Goal: Information Seeking & Learning: Find specific fact

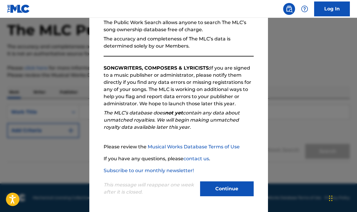
scroll to position [28, 0]
click at [231, 188] on button "Continue" at bounding box center [227, 188] width 54 height 15
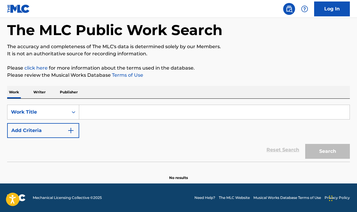
click at [327, 8] on link "Log In" at bounding box center [332, 8] width 36 height 15
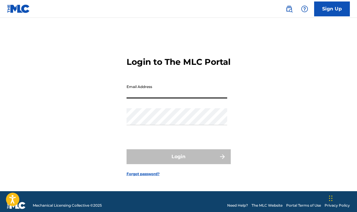
type input "[PERSON_NAME][EMAIL_ADDRESS][PERSON_NAME][DOMAIN_NAME]"
click at [178, 162] on button "Login" at bounding box center [178, 156] width 104 height 15
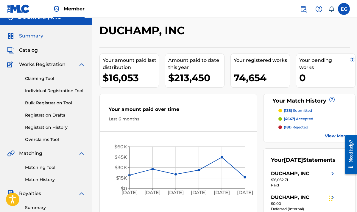
click at [45, 168] on link "Matching Tool" at bounding box center [55, 167] width 60 height 6
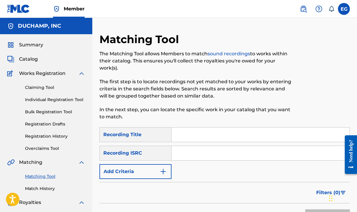
click at [179, 155] on input "Search Form" at bounding box center [260, 153] width 178 height 14
click at [152, 168] on button "Add Criteria" at bounding box center [135, 171] width 72 height 15
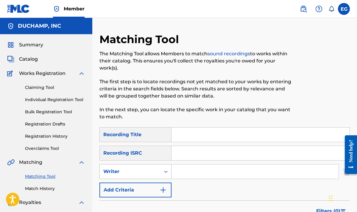
click at [149, 170] on div "Writer" at bounding box center [130, 171] width 54 height 7
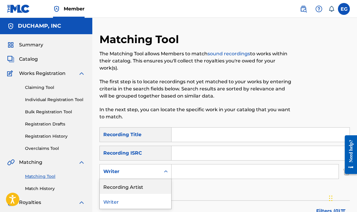
click at [153, 185] on div "Recording Artist" at bounding box center [135, 186] width 71 height 15
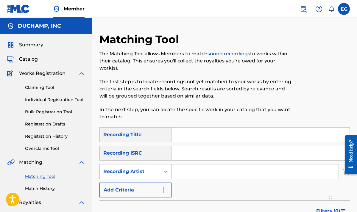
click at [175, 174] on input "Search Form" at bounding box center [254, 171] width 167 height 14
type input "bathe"
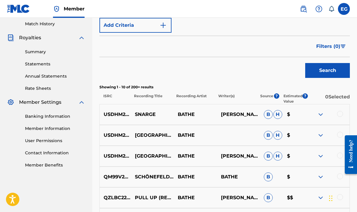
scroll to position [165, 0]
click at [321, 136] on img at bounding box center [320, 135] width 7 height 7
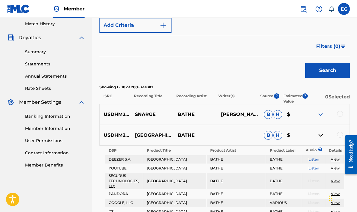
click at [321, 136] on img at bounding box center [320, 135] width 7 height 7
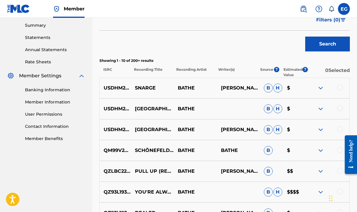
scroll to position [197, 0]
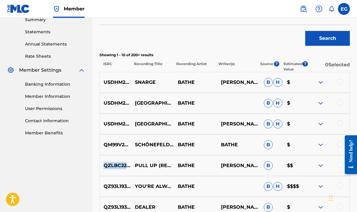
drag, startPoint x: 139, startPoint y: 165, endPoint x: 103, endPoint y: 165, distance: 36.0
click at [103, 165] on p "QZLBC2200110" at bounding box center [115, 165] width 31 height 7
copy p "QZLBC2200110"
click at [319, 184] on img at bounding box center [320, 186] width 7 height 7
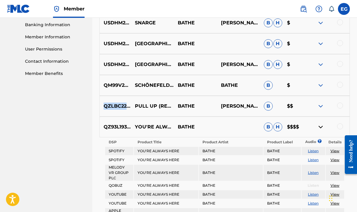
scroll to position [261, 0]
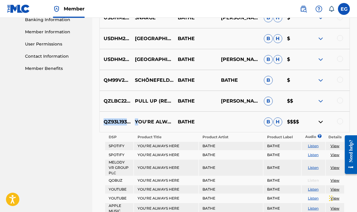
drag, startPoint x: 138, startPoint y: 120, endPoint x: 104, endPoint y: 120, distance: 33.9
click at [104, 120] on div "QZ93L1931057 YOU'RE ALWAYS HERE BATHE B H $$$$" at bounding box center [224, 122] width 250 height 21
click at [125, 130] on div "QZ93L1931057 YOU'RE ALWAYS HERE BATHE B H $$$$" at bounding box center [224, 122] width 250 height 21
drag, startPoint x: 137, startPoint y: 121, endPoint x: 102, endPoint y: 121, distance: 35.1
click at [102, 121] on p "QZ93L1931057" at bounding box center [115, 121] width 31 height 7
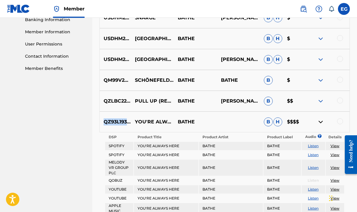
copy p "QZ93L1931057"
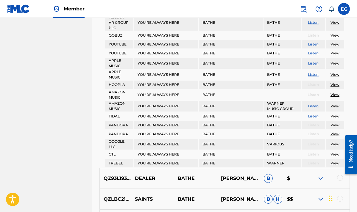
scroll to position [461, 0]
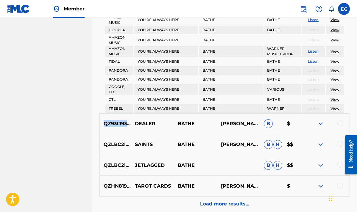
drag, startPoint x: 137, startPoint y: 123, endPoint x: 103, endPoint y: 123, distance: 34.2
click at [103, 123] on p "QZ93L1931052" at bounding box center [115, 123] width 31 height 7
copy p "QZ93L1931052"
click at [319, 122] on img at bounding box center [320, 123] width 7 height 7
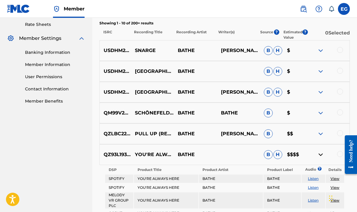
scroll to position [229, 0]
drag, startPoint x: 142, startPoint y: 112, endPoint x: 103, endPoint y: 112, distance: 39.6
click at [103, 112] on p "QM99V2409707" at bounding box center [115, 112] width 31 height 7
copy p "QM99V2409707"
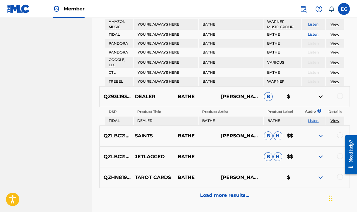
scroll to position [489, 0]
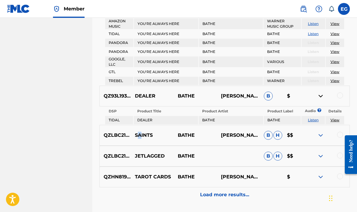
click at [139, 135] on p "SAINTS" at bounding box center [152, 135] width 43 height 7
drag, startPoint x: 142, startPoint y: 134, endPoint x: 115, endPoint y: 134, distance: 27.1
click at [115, 134] on div "QZLBC2100386 SAINTS BATHE [PERSON_NAME] $$" at bounding box center [224, 135] width 250 height 21
click at [119, 145] on div "QZLBC2100386 SAINTS BATHE [PERSON_NAME] $$" at bounding box center [224, 135] width 250 height 21
drag, startPoint x: 104, startPoint y: 134, endPoint x: 141, endPoint y: 135, distance: 37.5
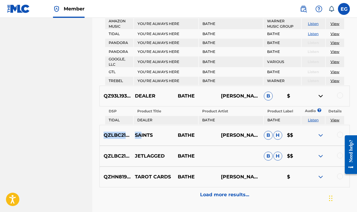
click at [141, 135] on div "QZLBC2100386 SAINTS BATHE [PERSON_NAME] $$" at bounding box center [224, 135] width 250 height 21
copy div "QZLBC2100386 SA"
click at [131, 136] on p "SAINTS" at bounding box center [152, 135] width 43 height 7
drag, startPoint x: 140, startPoint y: 134, endPoint x: 105, endPoint y: 134, distance: 34.2
click at [105, 134] on p "QZLBC2100386" at bounding box center [115, 135] width 31 height 7
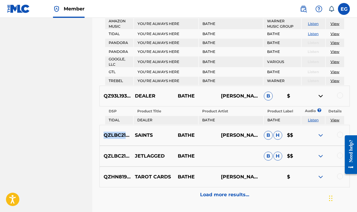
copy p "QZLBC2100386"
drag, startPoint x: 140, startPoint y: 155, endPoint x: 104, endPoint y: 155, distance: 35.1
click at [104, 155] on p "QZLBC2100385" at bounding box center [115, 156] width 31 height 7
copy p "QZLBC2100385"
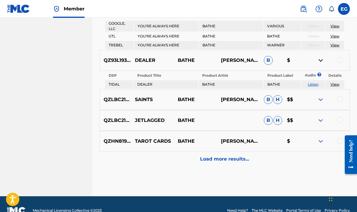
click at [229, 160] on p "Load more results..." at bounding box center [224, 159] width 49 height 7
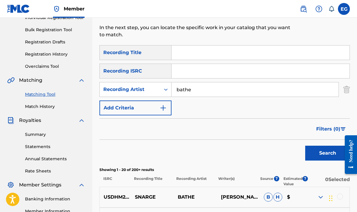
scroll to position [70, 0]
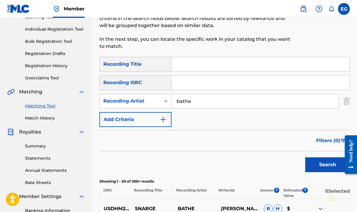
click at [200, 65] on input "Search Form" at bounding box center [260, 64] width 178 height 14
paste input "[PERSON_NAME]"
click at [321, 161] on button "Search" at bounding box center [327, 164] width 45 height 15
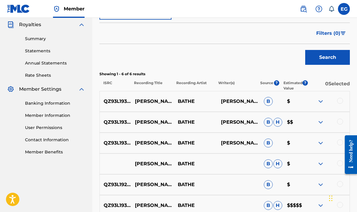
scroll to position [179, 0]
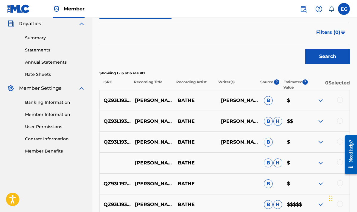
click at [137, 98] on p "[PERSON_NAME]" at bounding box center [152, 100] width 43 height 7
drag, startPoint x: 104, startPoint y: 99, endPoint x: 137, endPoint y: 99, distance: 32.7
click at [137, 99] on div "QZ93L1931051 [PERSON_NAME] [PERSON_NAME] WESTDEVIN [PERSON_NAME] B $" at bounding box center [224, 100] width 250 height 21
click at [137, 103] on p "[PERSON_NAME]" at bounding box center [152, 100] width 43 height 7
drag, startPoint x: 104, startPoint y: 98, endPoint x: 136, endPoint y: 100, distance: 32.2
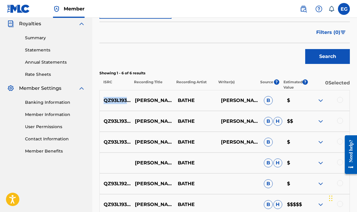
click at [131, 100] on p "QZ93L1931051" at bounding box center [115, 100] width 31 height 7
copy p "QZ93L1931051"
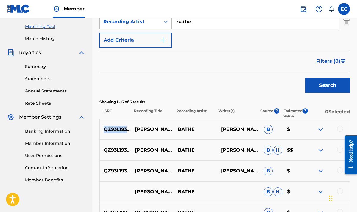
scroll to position [110, 0]
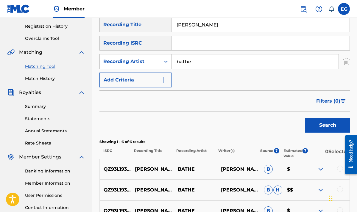
drag, startPoint x: 199, startPoint y: 23, endPoint x: 152, endPoint y: 22, distance: 47.0
click at [152, 22] on div "SearchWithCriteria422d262d-0e25-48cb-b203-7b4e7e318771 Recording Title [PERSON_…" at bounding box center [224, 24] width 250 height 15
paste input "Kimmi"
click at [327, 125] on button "Search" at bounding box center [327, 125] width 45 height 15
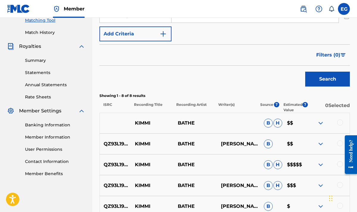
scroll to position [170, 0]
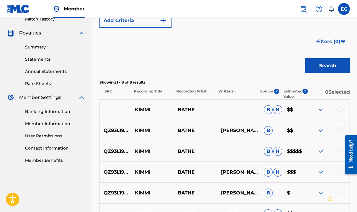
click at [139, 151] on p "KIMMI" at bounding box center [152, 151] width 43 height 7
drag, startPoint x: 104, startPoint y: 150, endPoint x: 138, endPoint y: 152, distance: 34.5
click at [131, 152] on p "QZ93L1908575" at bounding box center [115, 151] width 31 height 7
copy p "QZ93L1908575"
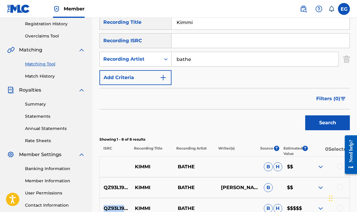
scroll to position [94, 0]
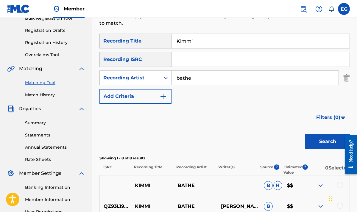
drag, startPoint x: 205, startPoint y: 42, endPoint x: 158, endPoint y: 41, distance: 47.0
click at [158, 41] on div "SearchWithCriteria422d262d-0e25-48cb-b203-7b4e7e318771 Recording Title Kimmi" at bounding box center [224, 41] width 250 height 15
paste input "Caught Up"
click at [324, 138] on button "Search" at bounding box center [327, 141] width 45 height 15
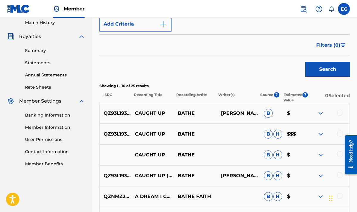
scroll to position [166, 0]
drag, startPoint x: 137, startPoint y: 112, endPoint x: 104, endPoint y: 112, distance: 33.0
click at [104, 112] on p "QZ93L1931054" at bounding box center [115, 112] width 31 height 7
copy p "QZ93L1931054"
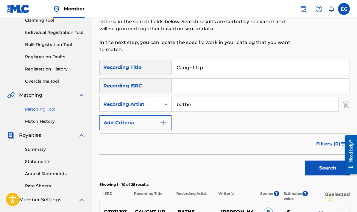
paste input "Sure Shot"
drag, startPoint x: 210, startPoint y: 69, endPoint x: 146, endPoint y: 67, distance: 64.0
click at [146, 67] on div "SearchWithCriteria422d262d-0e25-48cb-b203-7b4e7e318771 Recording Title Sure Shot" at bounding box center [224, 67] width 250 height 15
click at [321, 172] on button "Search" at bounding box center [327, 168] width 45 height 15
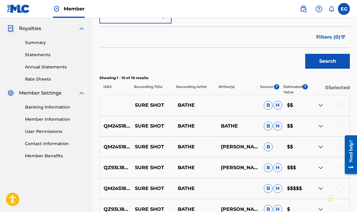
scroll to position [175, 0]
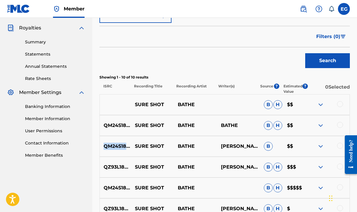
drag, startPoint x: 104, startPoint y: 146, endPoint x: 141, endPoint y: 145, distance: 36.9
click at [131, 145] on p "QM24S1836209" at bounding box center [115, 146] width 31 height 7
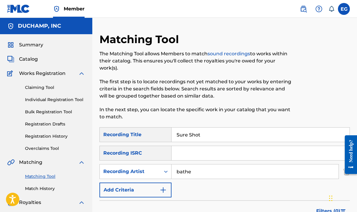
scroll to position [0, 0]
drag, startPoint x: 213, startPoint y: 135, endPoint x: 156, endPoint y: 135, distance: 56.8
click at [156, 135] on div "SearchWithCriteria422d262d-0e25-48cb-b203-7b4e7e318771 Recording Title Sure Shot" at bounding box center [224, 134] width 250 height 15
paste input "I'll Miss You"
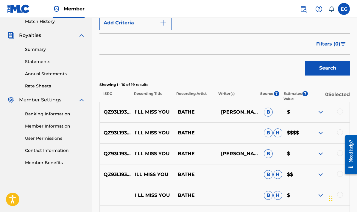
scroll to position [170, 0]
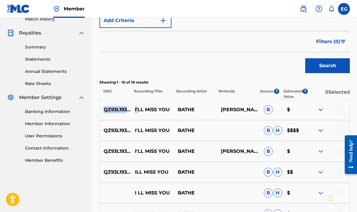
drag, startPoint x: 104, startPoint y: 109, endPoint x: 138, endPoint y: 109, distance: 34.2
click at [138, 109] on div "QZ93L1931056 I'LL MISS YOU BATHE [PERSON_NAME] WESTDEVIN [PERSON_NAME] B $" at bounding box center [224, 109] width 250 height 21
click at [121, 112] on p "QZ93L1931056" at bounding box center [115, 109] width 31 height 7
drag, startPoint x: 103, startPoint y: 110, endPoint x: 137, endPoint y: 109, distance: 34.8
click at [131, 109] on p "QZ93L1931056" at bounding box center [115, 109] width 31 height 7
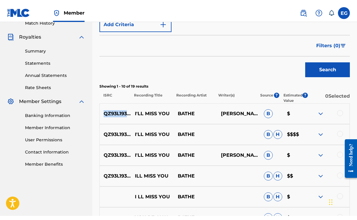
scroll to position [105, 0]
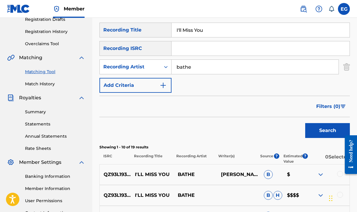
drag, startPoint x: 211, startPoint y: 30, endPoint x: 157, endPoint y: 30, distance: 54.4
click at [157, 30] on div "SearchWithCriteria422d262d-0e25-48cb-b203-7b4e7e318771 Recording Title I'll Mis…" at bounding box center [224, 30] width 250 height 15
paste input "[PERSON_NAME]"
click at [327, 131] on button "Search" at bounding box center [327, 130] width 45 height 15
click at [141, 175] on p "[PERSON_NAME]" at bounding box center [152, 174] width 43 height 7
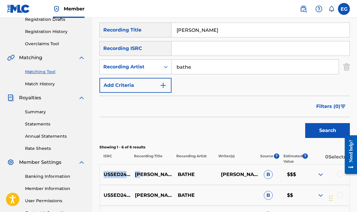
drag, startPoint x: 104, startPoint y: 174, endPoint x: 141, endPoint y: 174, distance: 37.5
click at [141, 174] on div "US5ED2406881 [PERSON_NAME] BATHE [PERSON_NAME]-WEST, [PERSON_NAME] B $$$" at bounding box center [224, 174] width 250 height 21
click at [133, 176] on p "[PERSON_NAME]" at bounding box center [152, 174] width 43 height 7
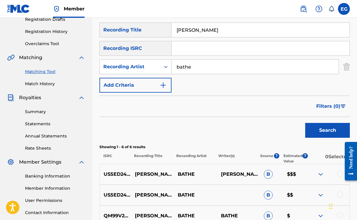
scroll to position [124, 0]
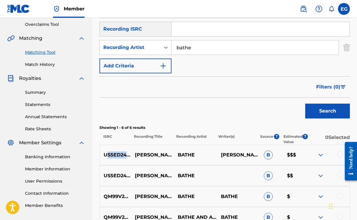
drag, startPoint x: 106, startPoint y: 154, endPoint x: 139, endPoint y: 155, distance: 33.3
click at [131, 154] on p "US5ED2406881" at bounding box center [115, 155] width 31 height 7
drag, startPoint x: 104, startPoint y: 154, endPoint x: 133, endPoint y: 158, distance: 29.3
click at [133, 158] on div "US5ED2406881 [PERSON_NAME] BATHE [PERSON_NAME]-WEST, [PERSON_NAME] B $$$" at bounding box center [224, 155] width 250 height 21
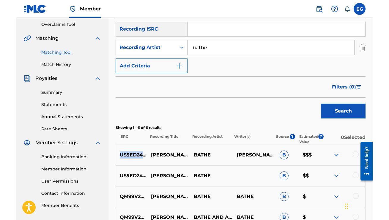
scroll to position [134, 0]
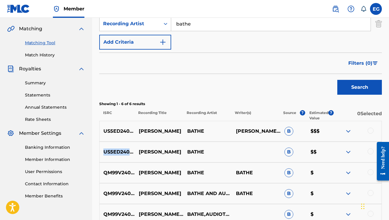
drag, startPoint x: 104, startPoint y: 151, endPoint x: 140, endPoint y: 151, distance: 36.6
click at [135, 151] on p "US5ED2406881" at bounding box center [117, 152] width 35 height 7
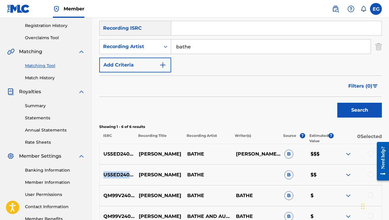
scroll to position [81, 0]
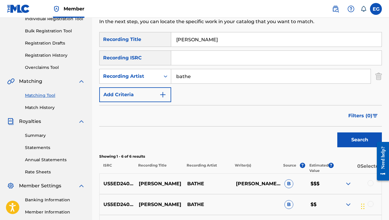
drag, startPoint x: 206, startPoint y: 41, endPoint x: 140, endPoint y: 34, distance: 66.7
click at [140, 34] on div "SearchWithCriteria422d262d-0e25-48cb-b203-7b4e7e318771 Recording Title [PERSON_…" at bounding box center [240, 39] width 283 height 15
paste input "Avalon"
click at [346, 139] on button "Search" at bounding box center [360, 140] width 45 height 15
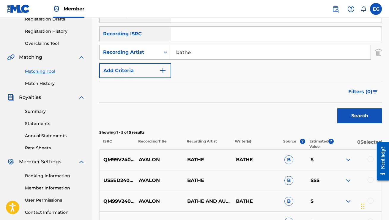
scroll to position [131, 0]
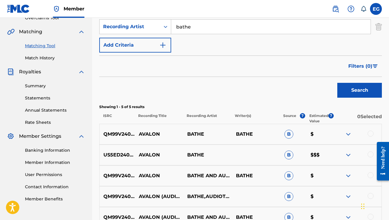
click at [347, 154] on img at bounding box center [348, 155] width 7 height 7
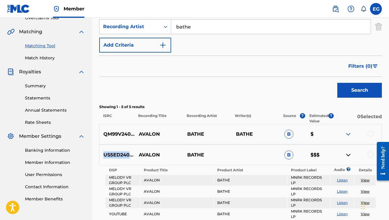
drag, startPoint x: 141, startPoint y: 155, endPoint x: 101, endPoint y: 155, distance: 39.6
click at [101, 155] on p "US5ED2406222" at bounding box center [117, 155] width 35 height 7
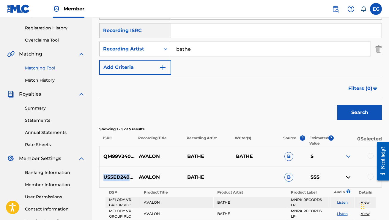
scroll to position [88, 0]
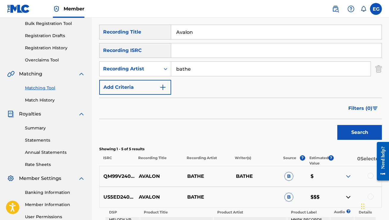
drag, startPoint x: 200, startPoint y: 35, endPoint x: 152, endPoint y: 29, distance: 48.3
click at [152, 29] on div "SearchWithCriteria422d262d-0e25-48cb-b203-7b4e7e318771 Recording Title Avalon" at bounding box center [240, 32] width 283 height 15
paste input "Furloughed"
click at [356, 133] on button "Search" at bounding box center [360, 132] width 45 height 15
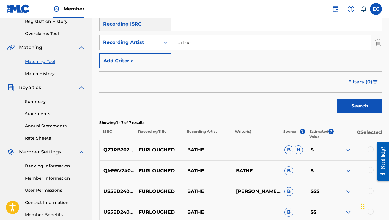
scroll to position [116, 0]
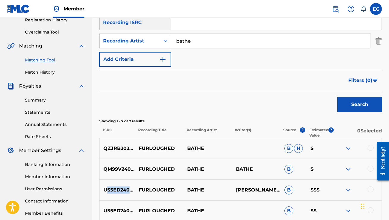
drag, startPoint x: 140, startPoint y: 190, endPoint x: 106, endPoint y: 189, distance: 34.2
click at [106, 189] on p "US5ED2406882" at bounding box center [117, 190] width 35 height 7
drag, startPoint x: 104, startPoint y: 189, endPoint x: 142, endPoint y: 188, distance: 38.1
click at [142, 188] on div "US5ED2406882 FURLOUGHED BATHE [PERSON_NAME]-WEST, [PERSON_NAME] B $$$" at bounding box center [240, 190] width 283 height 21
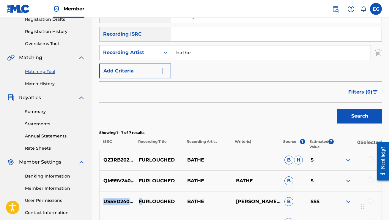
scroll to position [101, 0]
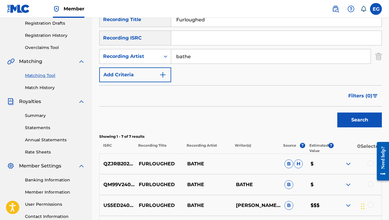
drag, startPoint x: 211, startPoint y: 18, endPoint x: 165, endPoint y: 19, distance: 46.1
click at [165, 19] on div "SearchWithCriteria422d262d-0e25-48cb-b203-7b4e7e318771 Recording Title Furlough…" at bounding box center [240, 19] width 283 height 15
paste input "Bad News"
click at [356, 120] on button "Search" at bounding box center [360, 120] width 45 height 15
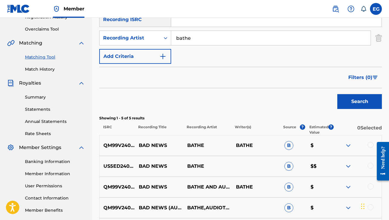
scroll to position [121, 0]
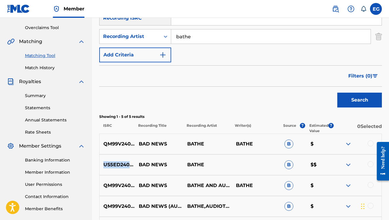
drag, startPoint x: 104, startPoint y: 164, endPoint x: 140, endPoint y: 164, distance: 36.6
click at [135, 164] on p "US5ED2406883" at bounding box center [117, 165] width 35 height 7
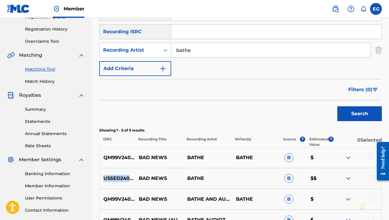
scroll to position [81, 0]
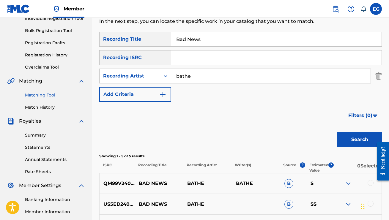
drag, startPoint x: 203, startPoint y: 41, endPoint x: 158, endPoint y: 37, distance: 45.1
click at [157, 39] on div "SearchWithCriteria422d262d-0e25-48cb-b203-7b4e7e318771 Recording Title Bad News" at bounding box center [240, 39] width 283 height 15
paste input "Field"
click at [356, 140] on button "Search" at bounding box center [360, 139] width 45 height 15
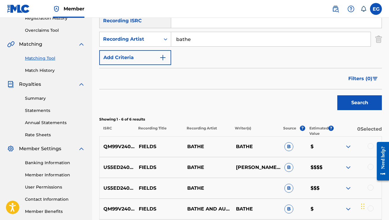
scroll to position [120, 0]
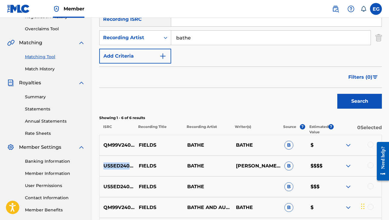
drag, startPoint x: 105, startPoint y: 165, endPoint x: 139, endPoint y: 165, distance: 33.9
click at [135, 165] on p "US5ED2406511" at bounding box center [117, 166] width 35 height 7
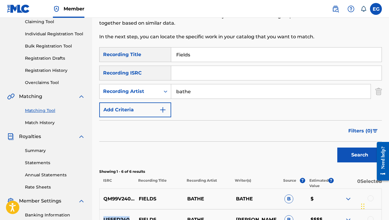
scroll to position [67, 0]
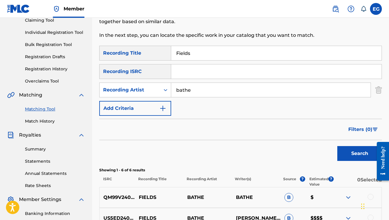
drag, startPoint x: 201, startPoint y: 54, endPoint x: 158, endPoint y: 51, distance: 43.6
click at [158, 51] on div "SearchWithCriteria422d262d-0e25-48cb-b203-7b4e7e318771 Recording Title Fields" at bounding box center [240, 53] width 283 height 15
paste input "Piece"
click at [356, 151] on button "Search" at bounding box center [360, 153] width 45 height 15
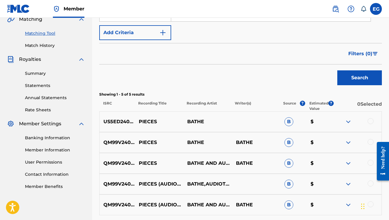
scroll to position [157, 0]
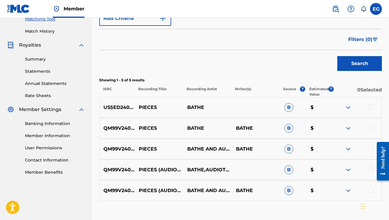
click at [349, 107] on img at bounding box center [348, 107] width 7 height 7
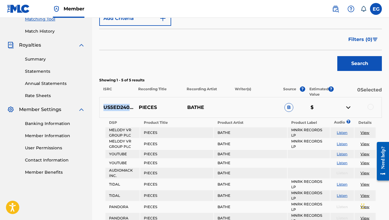
drag, startPoint x: 105, startPoint y: 107, endPoint x: 142, endPoint y: 107, distance: 36.9
click at [135, 107] on p "US5ED2406884" at bounding box center [117, 107] width 35 height 7
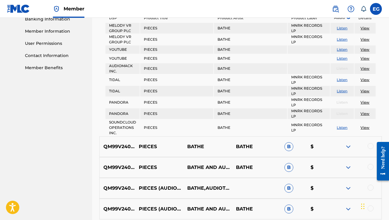
scroll to position [287, 0]
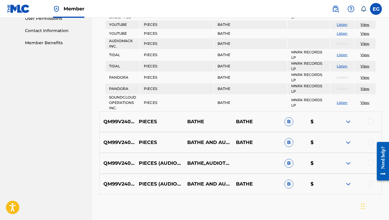
click at [349, 121] on img at bounding box center [348, 121] width 7 height 7
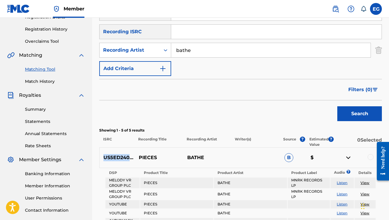
scroll to position [97, 0]
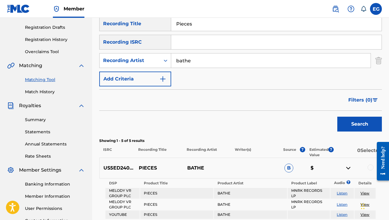
drag, startPoint x: 209, startPoint y: 23, endPoint x: 146, endPoint y: 23, distance: 63.1
click at [146, 23] on div "SearchWithCriteria422d262d-0e25-48cb-b203-7b4e7e318771 Recording Title Pieces" at bounding box center [240, 23] width 283 height 15
paste input "Capsize"
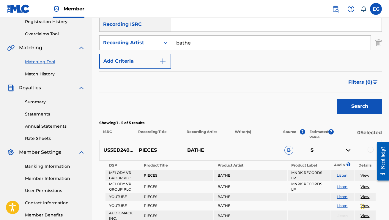
scroll to position [125, 0]
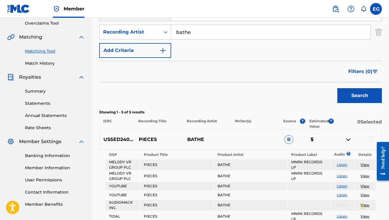
click at [353, 94] on button "Search" at bounding box center [360, 95] width 45 height 15
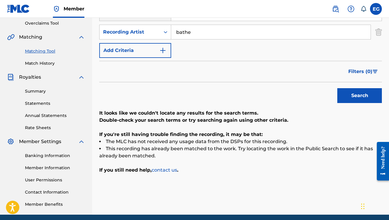
scroll to position [75, 0]
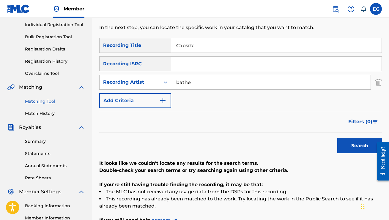
drag, startPoint x: 213, startPoint y: 50, endPoint x: 143, endPoint y: 41, distance: 70.5
click at [143, 41] on div "SearchWithCriteria422d262d-0e25-48cb-b203-7b4e7e318771 Recording Title Capsize" at bounding box center [240, 45] width 283 height 15
paste input "Hosannas"
click at [347, 142] on button "Search" at bounding box center [360, 146] width 45 height 15
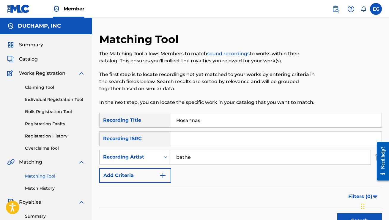
scroll to position [0, 0]
drag, startPoint x: 207, startPoint y: 120, endPoint x: 159, endPoint y: 119, distance: 48.5
click at [159, 119] on div "SearchWithCriteria422d262d-0e25-48cb-b203-7b4e7e318771 Recording Title Hosannas" at bounding box center [240, 120] width 283 height 15
paste input "Capsize [PERSON_NAME] [PERSON_NAME] West 1109880157 50% Inside Voice(s) MNRK"
drag, startPoint x: 219, startPoint y: 119, endPoint x: 128, endPoint y: 108, distance: 92.3
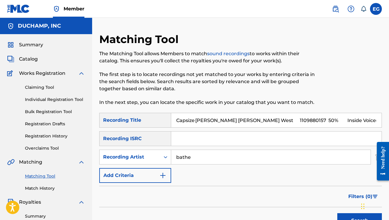
click at [128, 108] on div "Matching Tool The Matching Tool allows Members to match sound recordings to wor…" at bounding box center [240, 187] width 283 height 308
paste input "Heaven"
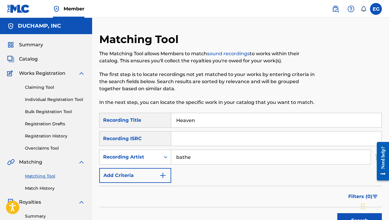
click at [356, 212] on button "Search" at bounding box center [360, 221] width 45 height 15
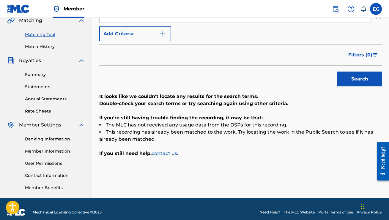
scroll to position [62, 0]
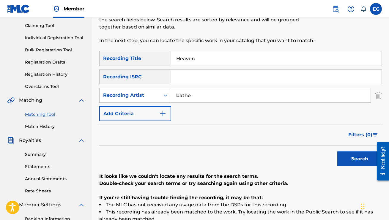
drag, startPoint x: 206, startPoint y: 60, endPoint x: 146, endPoint y: 52, distance: 60.0
click at [146, 52] on div "SearchWithCriteria422d262d-0e25-48cb-b203-7b4e7e318771 Recording Title Heaven" at bounding box center [240, 58] width 283 height 15
paste input "re"
click at [356, 159] on button "Search" at bounding box center [360, 159] width 45 height 15
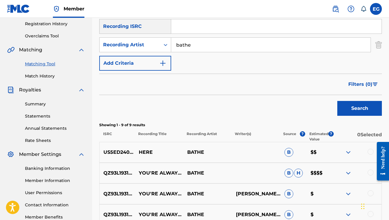
scroll to position [182, 0]
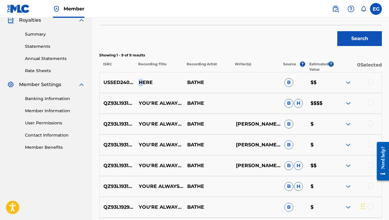
drag, startPoint x: 141, startPoint y: 81, endPoint x: 130, endPoint y: 81, distance: 11.0
click at [130, 81] on div "US5ED2407662 HERE BATHE B $$" at bounding box center [240, 82] width 283 height 21
drag, startPoint x: 104, startPoint y: 82, endPoint x: 142, endPoint y: 82, distance: 38.7
click at [142, 82] on div "US5ED2407662 HERE BATHE B $$" at bounding box center [240, 82] width 283 height 21
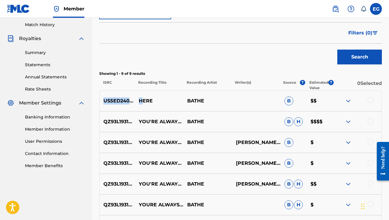
scroll to position [129, 0]
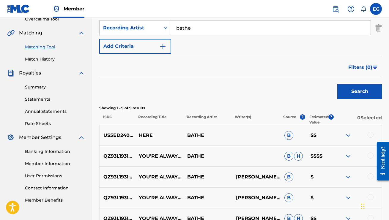
click at [176, 143] on div "US5ED2407662 HERE BATHE B $$" at bounding box center [240, 135] width 283 height 21
click at [141, 135] on p "HERE" at bounding box center [159, 135] width 48 height 7
drag, startPoint x: 103, startPoint y: 134, endPoint x: 140, endPoint y: 135, distance: 37.8
click at [135, 135] on p "US5ED2407662" at bounding box center [117, 135] width 35 height 7
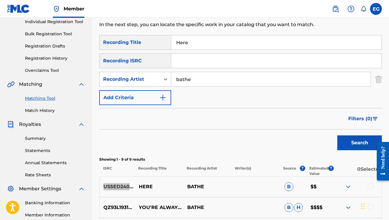
scroll to position [15, 0]
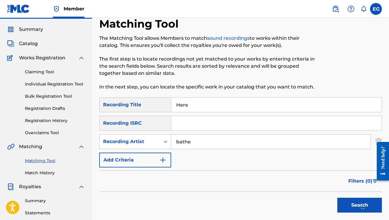
drag, startPoint x: 195, startPoint y: 107, endPoint x: 150, endPoint y: 101, distance: 44.7
click at [150, 101] on div "SearchWithCriteria422d262d-0e25-48cb-b203-7b4e7e318771 Recording Title Here" at bounding box center [240, 105] width 283 height 15
paste input "Bby Boi"
click at [356, 205] on button "Search" at bounding box center [360, 205] width 45 height 15
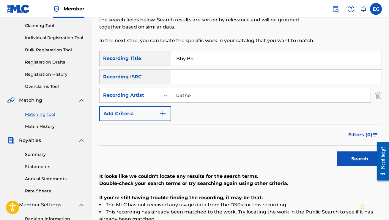
scroll to position [0, 0]
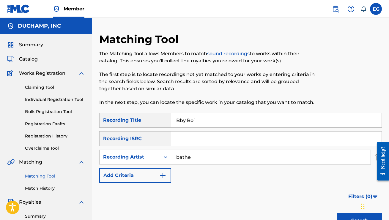
drag, startPoint x: 195, startPoint y: 122, endPoint x: 151, endPoint y: 121, distance: 44.6
click at [151, 121] on div "SearchWithCriteria422d262d-0e25-48cb-b203-7b4e7e318771 Recording Title Bby Boi" at bounding box center [240, 120] width 283 height 15
paste input "Spanish [PERSON_NAME]"
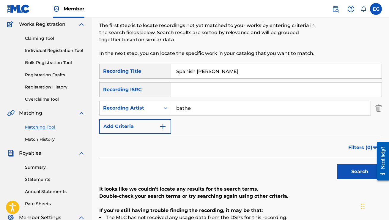
scroll to position [111, 0]
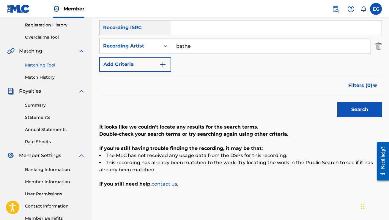
click at [350, 107] on button "Search" at bounding box center [360, 109] width 45 height 15
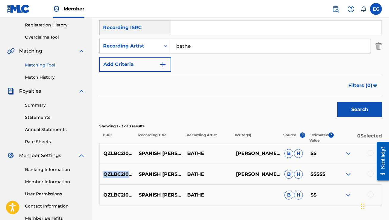
drag, startPoint x: 104, startPoint y: 174, endPoint x: 137, endPoint y: 175, distance: 32.7
click at [137, 175] on div "QZLBC2100381 SPANISH [PERSON_NAME] BATHE [PERSON_NAME]-WEST, [PERSON_NAME] [PER…" at bounding box center [240, 174] width 283 height 21
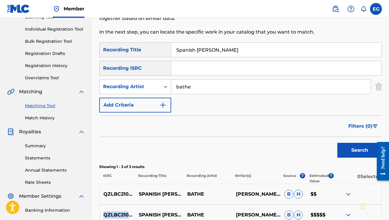
scroll to position [47, 0]
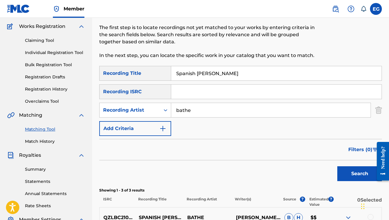
drag, startPoint x: 216, startPoint y: 73, endPoint x: 147, endPoint y: 73, distance: 69.0
click at [147, 73] on div "SearchWithCriteria422d262d-0e25-48cb-b203-7b4e7e318771 Recording Title Spanish …" at bounding box center [240, 73] width 283 height 15
paste input "Pull Up"
click at [344, 170] on button "Search" at bounding box center [360, 174] width 45 height 15
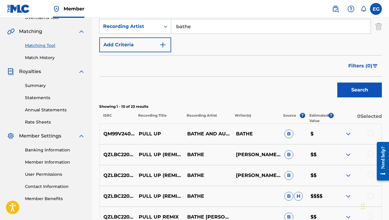
scroll to position [131, 0]
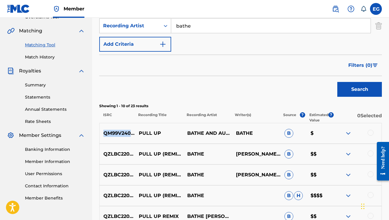
drag, startPoint x: 142, startPoint y: 133, endPoint x: 103, endPoint y: 133, distance: 39.0
click at [103, 133] on p "QM99V2409708" at bounding box center [117, 133] width 35 height 7
drag, startPoint x: 370, startPoint y: 123, endPoint x: 117, endPoint y: 131, distance: 253.6
click at [117, 131] on p "QM99V2409708" at bounding box center [117, 133] width 35 height 7
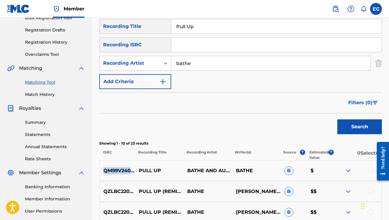
scroll to position [82, 0]
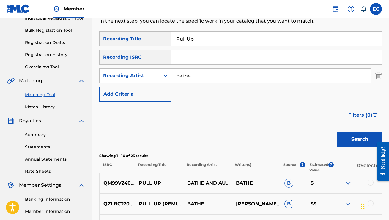
drag, startPoint x: 203, startPoint y: 38, endPoint x: 154, endPoint y: 37, distance: 49.4
click at [154, 37] on div "SearchWithCriteria422d262d-0e25-48cb-b203-7b4e7e318771 Recording Title Pull Up" at bounding box center [240, 39] width 283 height 15
paste input "Sundress"
click at [355, 142] on button "Search" at bounding box center [360, 139] width 45 height 15
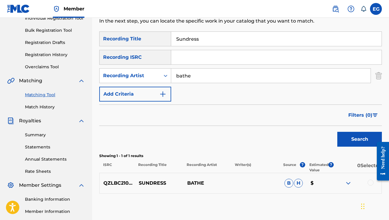
scroll to position [90, 0]
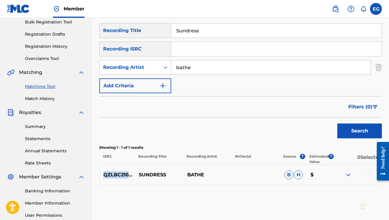
drag, startPoint x: 104, startPoint y: 174, endPoint x: 139, endPoint y: 175, distance: 34.8
click at [135, 175] on p "QZLBC2100189" at bounding box center [117, 175] width 35 height 7
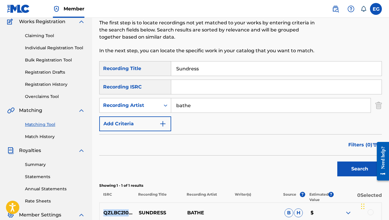
scroll to position [45, 0]
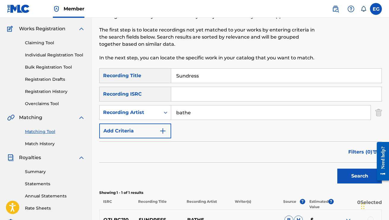
drag, startPoint x: 202, startPoint y: 77, endPoint x: 160, endPoint y: 70, distance: 42.9
click at [160, 70] on div "SearchWithCriteria422d262d-0e25-48cb-b203-7b4e7e318771 Recording Title Sundress" at bounding box center [240, 75] width 283 height 15
paste input "1st Base"
click at [347, 177] on button "Search" at bounding box center [360, 176] width 45 height 15
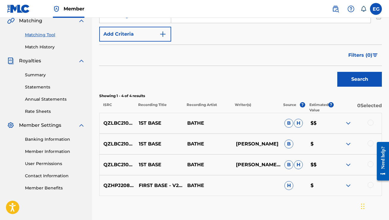
scroll to position [145, 0]
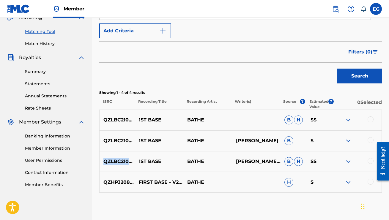
drag, startPoint x: 104, startPoint y: 160, endPoint x: 139, endPoint y: 160, distance: 34.8
click at [135, 160] on p "QZLBC2100382" at bounding box center [117, 161] width 35 height 7
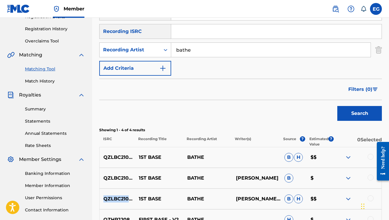
scroll to position [43, 0]
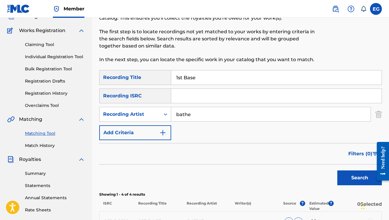
drag, startPoint x: 207, startPoint y: 76, endPoint x: 154, endPoint y: 71, distance: 53.2
click at [154, 71] on div "SearchWithCriteria422d262d-0e25-48cb-b203-7b4e7e318771 Recording Title 1st Base" at bounding box center [240, 77] width 283 height 15
paste input "Bicoastal"
click at [347, 174] on button "Search" at bounding box center [360, 178] width 45 height 15
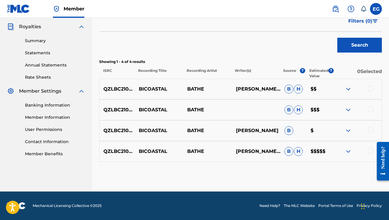
scroll to position [176, 0]
drag, startPoint x: 104, startPoint y: 152, endPoint x: 140, endPoint y: 152, distance: 36.3
click at [140, 152] on div "QZLBC2100383 BICOASTAL BATHE [PERSON_NAME]-WEST, [PERSON_NAME] [PERSON_NAME] $$…" at bounding box center [240, 151] width 283 height 21
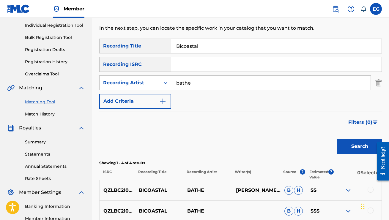
drag, startPoint x: 208, startPoint y: 47, endPoint x: 138, endPoint y: 37, distance: 70.1
click at [138, 37] on div "Matching Tool The Matching Tool allows Members to match sound recordings to wor…" at bounding box center [240, 125] width 283 height 335
paste input "Schonefeld"
click at [352, 146] on button "Search" at bounding box center [360, 146] width 45 height 15
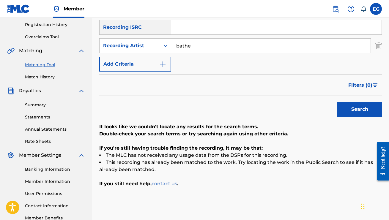
scroll to position [73, 0]
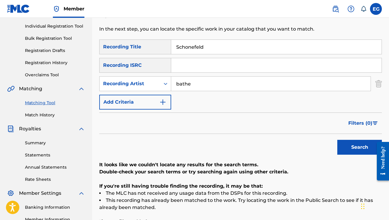
click at [208, 46] on input "Schonefeld" at bounding box center [276, 47] width 211 height 14
type input "S"
click at [356, 142] on button "Search" at bounding box center [360, 147] width 45 height 15
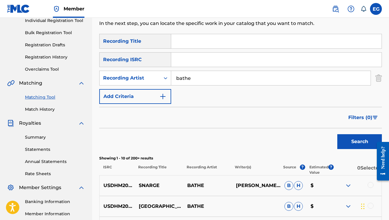
scroll to position [81, 0]
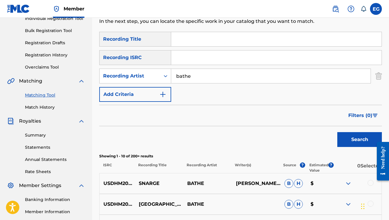
click at [356, 115] on span "Filters ( 0 )" at bounding box center [361, 115] width 24 height 7
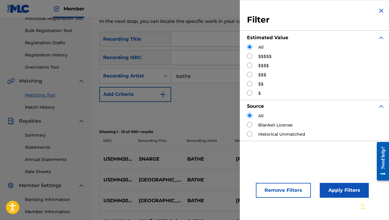
click at [250, 56] on input "Search Form" at bounding box center [249, 56] width 5 height 5
radio input "true"
click at [346, 189] on button "Apply Filters" at bounding box center [344, 190] width 49 height 15
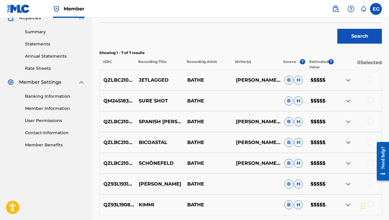
scroll to position [185, 0]
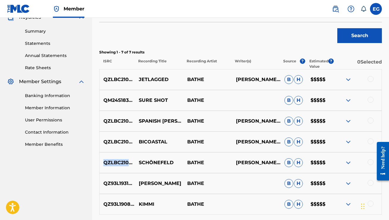
drag, startPoint x: 105, startPoint y: 163, endPoint x: 140, endPoint y: 163, distance: 35.7
click at [135, 163] on p "QZLBC2100384" at bounding box center [117, 162] width 35 height 7
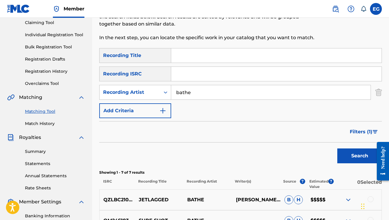
scroll to position [48, 0]
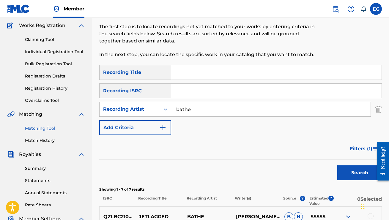
click at [195, 71] on input "Search Form" at bounding box center [276, 72] width 211 height 14
paste input "Bolero"
type input "Bolero"
click at [356, 149] on span "Filters ( 1 )" at bounding box center [361, 148] width 23 height 7
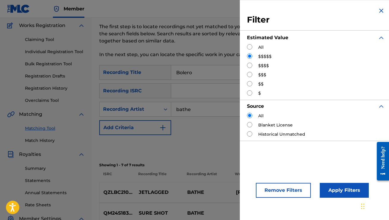
click at [250, 46] on input "Search Form" at bounding box center [249, 46] width 5 height 5
radio input "true"
click at [331, 192] on button "Apply Filters" at bounding box center [344, 190] width 49 height 15
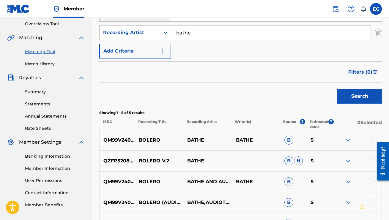
scroll to position [158, 0]
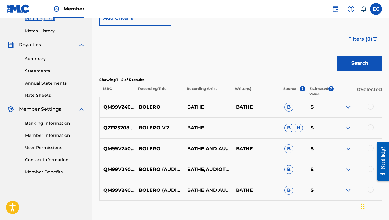
click at [349, 127] on img at bounding box center [348, 128] width 7 height 7
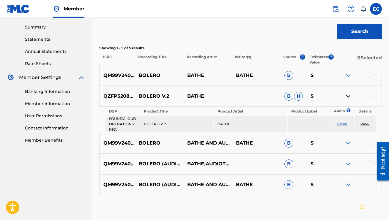
scroll to position [193, 0]
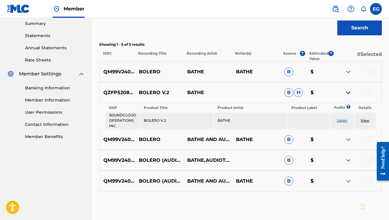
click at [348, 71] on img at bounding box center [348, 71] width 7 height 7
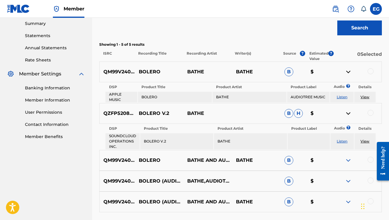
click at [350, 160] on img at bounding box center [348, 160] width 7 height 7
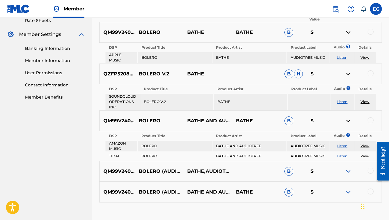
scroll to position [245, 0]
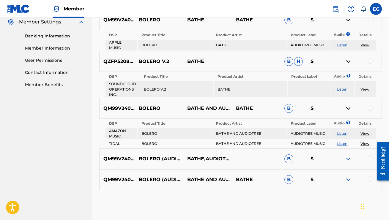
click at [350, 160] on img at bounding box center [348, 159] width 7 height 7
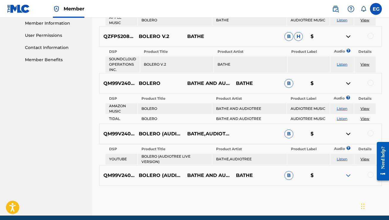
scroll to position [273, 0]
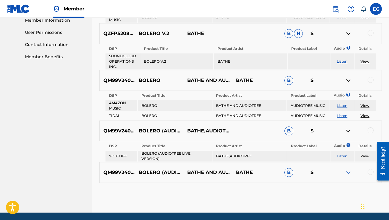
click at [348, 174] on img at bounding box center [348, 172] width 7 height 7
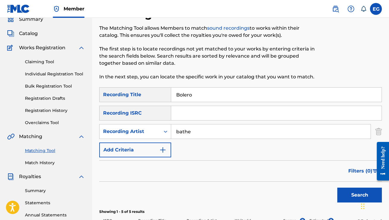
scroll to position [8, 0]
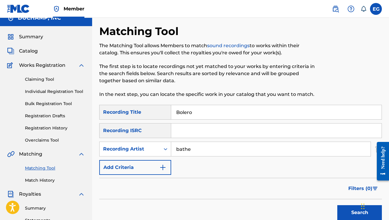
drag, startPoint x: 198, startPoint y: 112, endPoint x: 148, endPoint y: 105, distance: 49.8
click at [148, 105] on div "SearchWithCriteria422d262d-0e25-48cb-b203-7b4e7e318771 Recording Title Bolero" at bounding box center [240, 112] width 283 height 15
paste input "adada - Audiotree Live Verson"
click at [352, 209] on button "Search" at bounding box center [360, 213] width 45 height 15
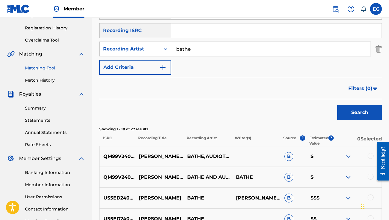
scroll to position [110, 0]
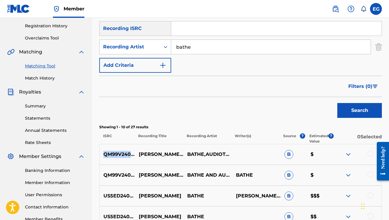
drag, startPoint x: 104, startPoint y: 153, endPoint x: 141, endPoint y: 153, distance: 37.2
click at [135, 153] on p "QM99V2409701" at bounding box center [117, 154] width 35 height 7
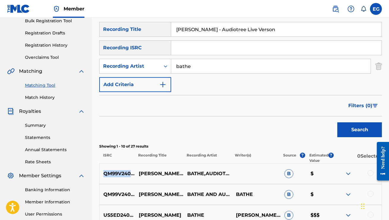
scroll to position [92, 0]
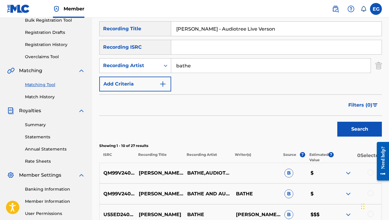
drag, startPoint x: 256, startPoint y: 32, endPoint x: 140, endPoint y: 28, distance: 116.1
click at [140, 28] on div "SearchWithCriteria422d262d-0e25-48cb-b203-7b4e7e318771 Recording Title [PERSON_…" at bounding box center [240, 28] width 283 height 15
paste input "Avalon"
click at [346, 130] on button "Search" at bounding box center [360, 129] width 45 height 15
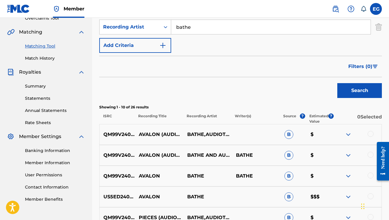
scroll to position [151, 0]
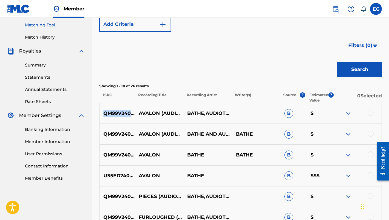
drag, startPoint x: 105, startPoint y: 113, endPoint x: 142, endPoint y: 113, distance: 37.2
click at [135, 113] on p "QM99V2409702" at bounding box center [117, 113] width 35 height 7
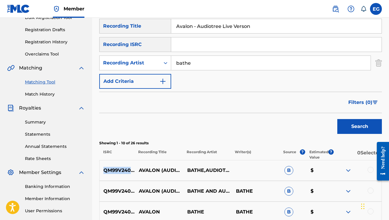
scroll to position [65, 0]
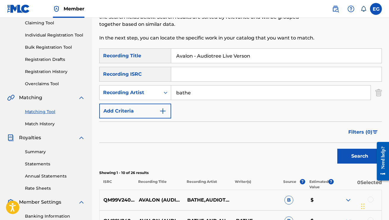
drag, startPoint x: 232, startPoint y: 55, endPoint x: 157, endPoint y: 54, distance: 75.0
click at [157, 54] on div "SearchWithCriteria422d262d-0e25-48cb-b203-7b4e7e318771 Recording Title Avalon -…" at bounding box center [240, 55] width 283 height 15
paste input "Furloughed"
click at [356, 157] on button "Search" at bounding box center [360, 156] width 45 height 15
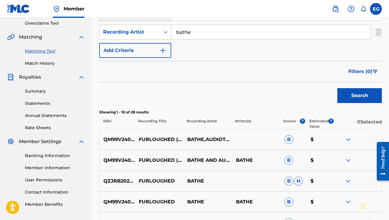
scroll to position [142, 0]
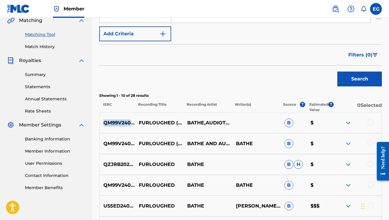
drag, startPoint x: 104, startPoint y: 122, endPoint x: 142, endPoint y: 123, distance: 38.1
click at [135, 123] on p "QM99V2409703" at bounding box center [117, 123] width 35 height 7
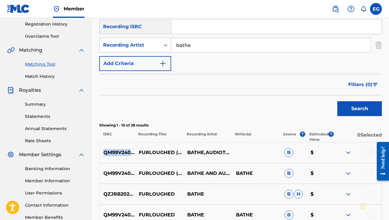
scroll to position [89, 0]
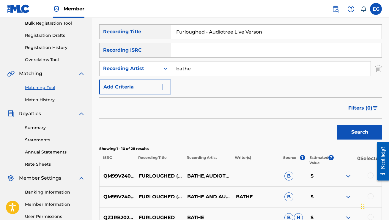
drag, startPoint x: 265, startPoint y: 32, endPoint x: 154, endPoint y: 22, distance: 110.8
click at [154, 22] on div "Matching Tool The Matching Tool allows Members to match sound recordings to wor…" at bounding box center [240, 181] width 283 height 475
paste input "ields"
click at [356, 131] on button "Search" at bounding box center [360, 132] width 45 height 15
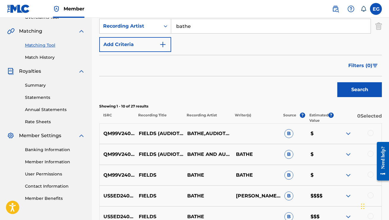
scroll to position [132, 0]
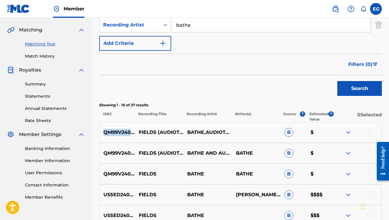
drag, startPoint x: 104, startPoint y: 132, endPoint x: 142, endPoint y: 133, distance: 38.1
click at [135, 133] on p "QM99V2409704" at bounding box center [117, 132] width 35 height 7
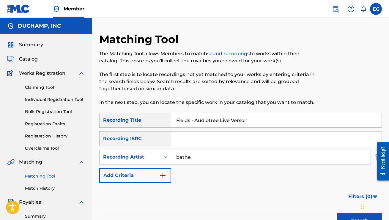
scroll to position [0, 0]
drag, startPoint x: 258, startPoint y: 122, endPoint x: 155, endPoint y: 115, distance: 102.9
click at [155, 115] on div "SearchWithCriteria422d262d-0e25-48cb-b203-7b4e7e318771 Recording Title Fields -…" at bounding box center [240, 120] width 283 height 15
paste input "Piece"
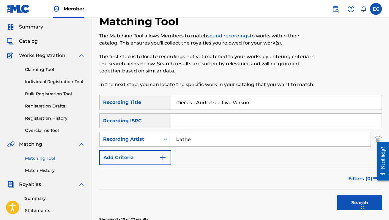
click at [356, 205] on button "Search" at bounding box center [360, 203] width 45 height 15
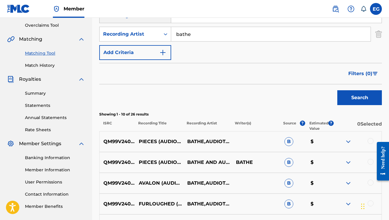
scroll to position [128, 0]
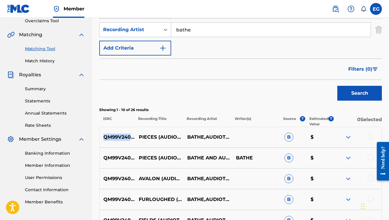
drag, startPoint x: 104, startPoint y: 137, endPoint x: 142, endPoint y: 136, distance: 38.1
click at [135, 136] on p "QM99V2409705" at bounding box center [117, 137] width 35 height 7
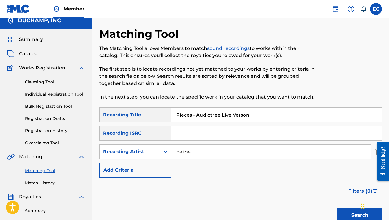
drag, startPoint x: 261, startPoint y: 115, endPoint x: 146, endPoint y: 108, distance: 116.0
click at [146, 108] on div "SearchWithCriteria422d262d-0e25-48cb-b203-7b4e7e318771 Recording Title Pieces -…" at bounding box center [240, 115] width 283 height 15
paste input "Bad New"
click at [355, 212] on button "Search" at bounding box center [360, 215] width 45 height 15
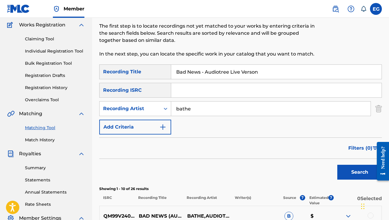
scroll to position [118, 0]
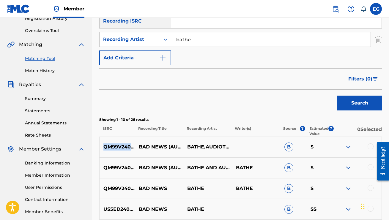
drag, startPoint x: 103, startPoint y: 146, endPoint x: 142, endPoint y: 147, distance: 39.6
click at [135, 147] on p "QM99V2409706" at bounding box center [117, 147] width 35 height 7
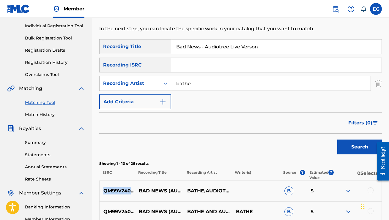
scroll to position [0, 0]
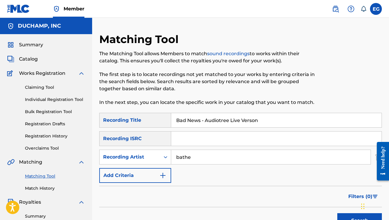
drag, startPoint x: 275, startPoint y: 122, endPoint x: 156, endPoint y: 117, distance: 119.1
click at [155, 117] on div "SearchWithCriteria422d262d-0e25-48cb-b203-7b4e7e318771 Recording Title Bad News…" at bounding box center [240, 120] width 283 height 15
paste input "Schonefeld / Jetlagged"
click at [356, 212] on button "Search" at bounding box center [360, 221] width 45 height 15
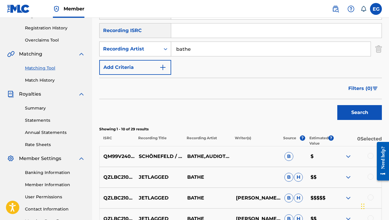
scroll to position [145, 0]
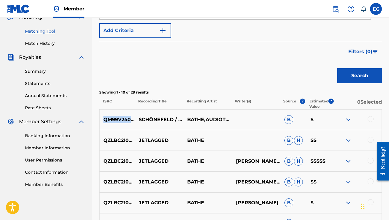
drag, startPoint x: 104, startPoint y: 119, endPoint x: 142, endPoint y: 119, distance: 38.4
click at [135, 119] on p "QM99V2409707" at bounding box center [117, 119] width 35 height 7
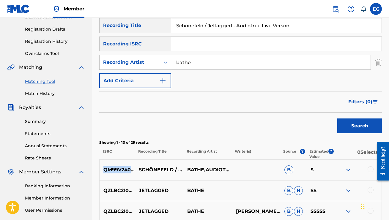
scroll to position [45, 0]
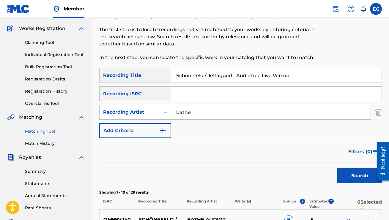
drag, startPoint x: 239, startPoint y: 67, endPoint x: 153, endPoint y: 61, distance: 85.6
paste input "Pull Up"
click at [356, 176] on button "Search" at bounding box center [360, 176] width 45 height 15
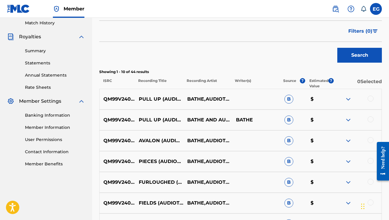
scroll to position [201, 0]
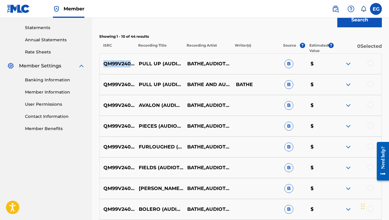
drag, startPoint x: 105, startPoint y: 63, endPoint x: 142, endPoint y: 63, distance: 37.5
click at [135, 63] on p "QM99V2409708" at bounding box center [117, 63] width 35 height 7
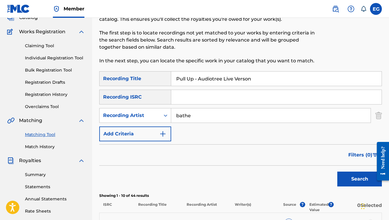
drag, startPoint x: 255, startPoint y: 76, endPoint x: 127, endPoint y: 77, distance: 127.9
click at [127, 77] on div "SearchWithCriteria422d262d-0e25-48cb-b203-7b4e7e318771 Recording Title Pull Up …" at bounding box center [240, 78] width 283 height 15
paste input "Bolero"
click at [352, 179] on button "Search" at bounding box center [360, 179] width 45 height 15
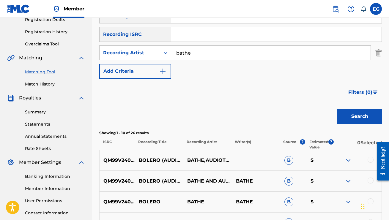
scroll to position [110, 0]
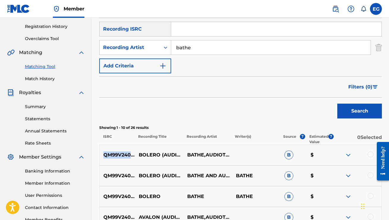
drag, startPoint x: 104, startPoint y: 154, endPoint x: 142, endPoint y: 154, distance: 38.1
click at [135, 154] on p "QM99V2409709" at bounding box center [117, 155] width 35 height 7
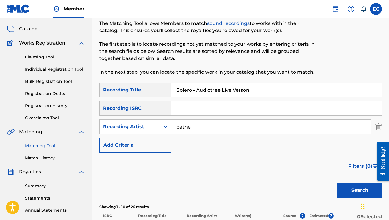
scroll to position [18, 0]
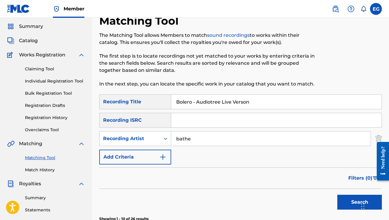
drag, startPoint x: 258, startPoint y: 98, endPoint x: 245, endPoint y: 108, distance: 15.9
click at [245, 108] on input "Bolero - Audiotree Live Verson" at bounding box center [276, 102] width 211 height 14
paste input "[GEOGRAPHIC_DATA]"
click at [345, 198] on button "Search" at bounding box center [360, 202] width 45 height 15
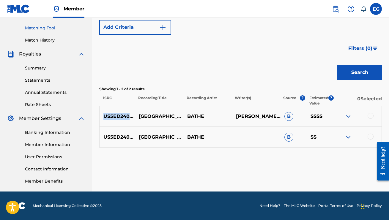
drag, startPoint x: 105, startPoint y: 116, endPoint x: 140, endPoint y: 116, distance: 35.1
click at [135, 116] on p "US5ED2405775" at bounding box center [117, 116] width 35 height 7
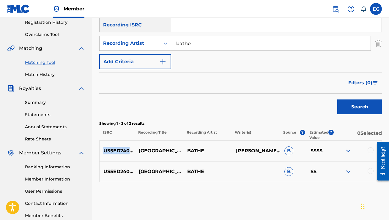
scroll to position [94, 0]
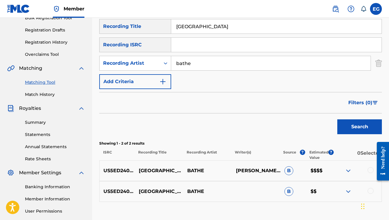
drag, startPoint x: 231, startPoint y: 28, endPoint x: 159, endPoint y: 22, distance: 72.5
click at [159, 22] on div "SearchWithCriteria422d262d-0e25-48cb-b203-7b4e7e318771 Recording Title [GEOGRAP…" at bounding box center [240, 26] width 283 height 15
paste input "Variations"
click at [351, 123] on button "Search" at bounding box center [360, 127] width 45 height 15
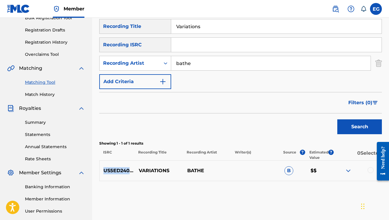
drag, startPoint x: 104, startPoint y: 169, endPoint x: 140, endPoint y: 169, distance: 36.6
click at [135, 169] on p "US5ED2405776" at bounding box center [117, 170] width 35 height 7
click at [129, 169] on p "US5ED2405776" at bounding box center [117, 170] width 35 height 7
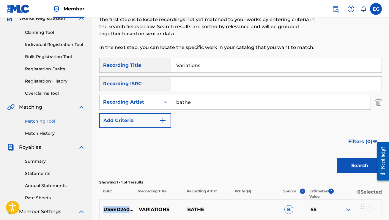
scroll to position [41, 0]
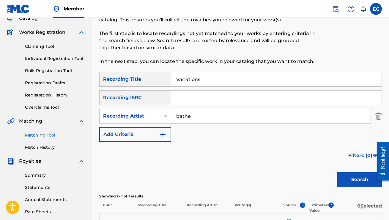
drag, startPoint x: 215, startPoint y: 82, endPoint x: 143, endPoint y: 76, distance: 71.7
click at [143, 76] on div "SearchWithCriteria422d262d-0e25-48cb-b203-7b4e7e318771 Recording Title Variatio…" at bounding box center [240, 79] width 283 height 15
paste input "22'"
click at [356, 180] on button "Search" at bounding box center [360, 180] width 45 height 15
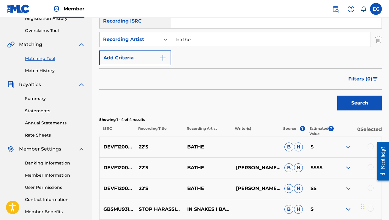
scroll to position [119, 0]
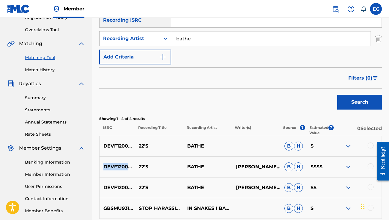
drag, startPoint x: 104, startPoint y: 166, endPoint x: 140, endPoint y: 166, distance: 35.7
click at [135, 166] on p "DEVF12000660" at bounding box center [117, 167] width 35 height 7
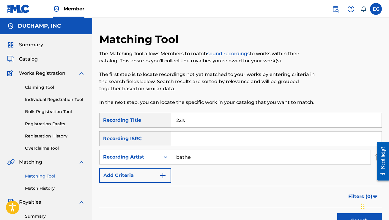
scroll to position [0, 0]
drag, startPoint x: 202, startPoint y: 122, endPoint x: 147, endPoint y: 116, distance: 54.8
click at [147, 116] on div "SearchWithCriteria422d262d-0e25-48cb-b203-7b4e7e318771 Recording Title 22's" at bounding box center [240, 120] width 283 height 15
paste input "Better Off"
click at [356, 212] on button "Search" at bounding box center [360, 221] width 45 height 15
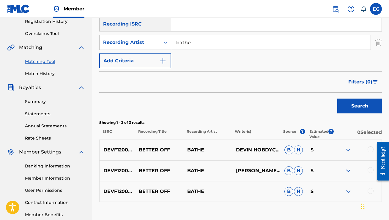
scroll to position [122, 0]
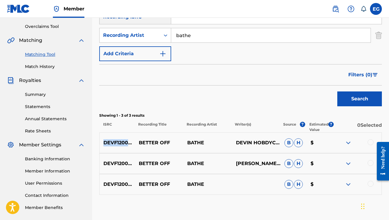
drag, startPoint x: 105, startPoint y: 142, endPoint x: 139, endPoint y: 143, distance: 33.9
click at [135, 143] on p "DEVF12000661" at bounding box center [117, 143] width 35 height 7
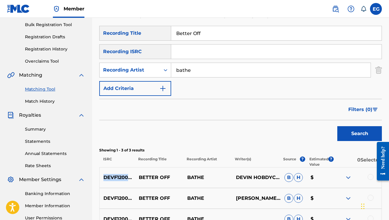
scroll to position [74, 0]
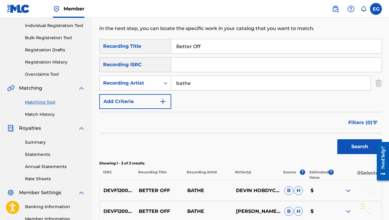
drag, startPoint x: 209, startPoint y: 49, endPoint x: 142, endPoint y: 46, distance: 67.0
click at [142, 46] on div "SearchWithCriteria422d262d-0e25-48cb-b203-7b4e7e318771 Recording Title Better O…" at bounding box center [240, 46] width 283 height 15
paste input "olero"
click at [356, 147] on button "Search" at bounding box center [360, 147] width 45 height 15
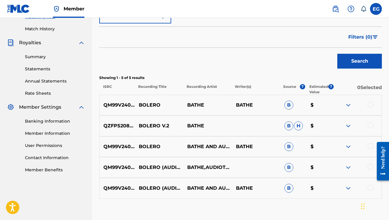
scroll to position [160, 0]
click at [350, 106] on img at bounding box center [348, 104] width 7 height 7
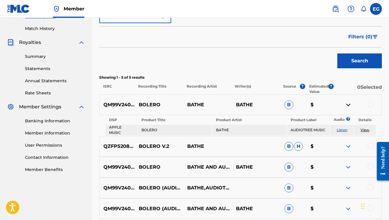
click at [350, 106] on img at bounding box center [348, 104] width 7 height 7
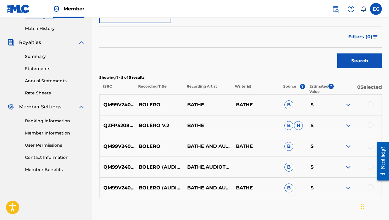
click at [348, 145] on img at bounding box center [348, 146] width 7 height 7
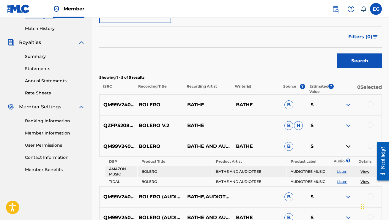
click at [348, 145] on img at bounding box center [348, 146] width 7 height 7
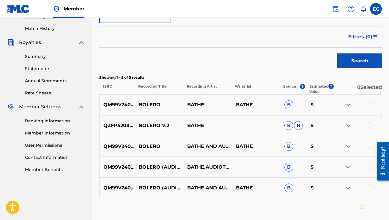
click at [348, 124] on img at bounding box center [348, 125] width 7 height 7
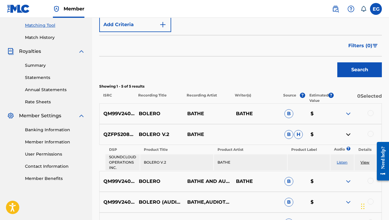
scroll to position [79, 0]
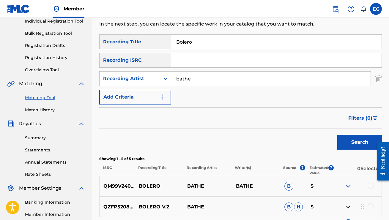
drag, startPoint x: 213, startPoint y: 43, endPoint x: 146, endPoint y: 40, distance: 66.7
click at [146, 40] on div "SearchWithCriteria422d262d-0e25-48cb-b203-7b4e7e318771 Recording Title Bolero" at bounding box center [240, 42] width 283 height 15
paste input "Hosannas"
type input "Hosannas"
click at [352, 139] on button "Search" at bounding box center [360, 142] width 45 height 15
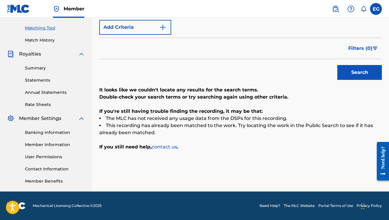
scroll to position [78, 0]
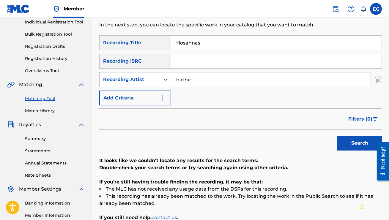
drag, startPoint x: 195, startPoint y: 81, endPoint x: 159, endPoint y: 78, distance: 35.8
click at [158, 80] on div "SearchWithCriteria9828be2d-2f01-4fee-81a5-3ebe0eb54ae4 Recording Artist bathe" at bounding box center [240, 79] width 283 height 15
click at [159, 78] on div "Recording Artist" at bounding box center [130, 79] width 61 height 11
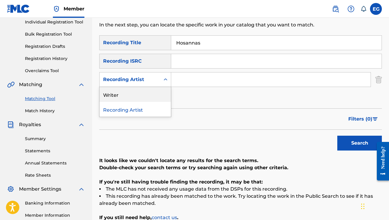
click at [153, 94] on div "Writer" at bounding box center [135, 94] width 71 height 15
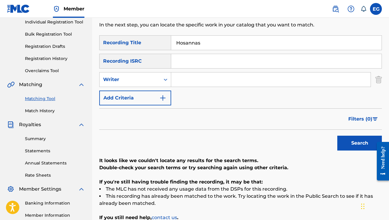
click at [185, 81] on input "Search Form" at bounding box center [271, 80] width 200 height 14
type input "[PERSON_NAME] west"
click at [356, 143] on button "Search" at bounding box center [360, 143] width 45 height 15
drag, startPoint x: 214, startPoint y: 45, endPoint x: 140, endPoint y: 31, distance: 76.0
click at [140, 31] on div "Matching Tool The Matching Tool allows Members to match sound recordings to wor…" at bounding box center [240, 109] width 283 height 308
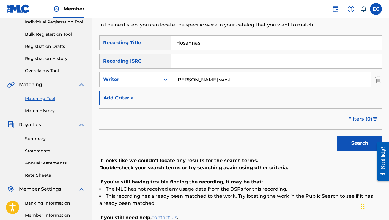
paste input "Bad New"
type input "Bad News"
click at [351, 139] on button "Search" at bounding box center [360, 143] width 45 height 15
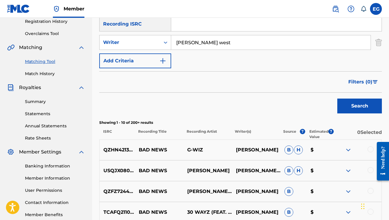
scroll to position [116, 0]
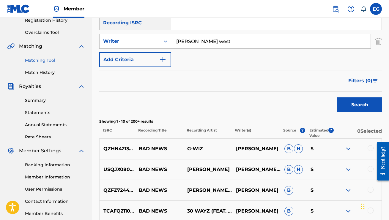
click at [225, 35] on input "[PERSON_NAME] west" at bounding box center [271, 41] width 200 height 14
drag, startPoint x: 221, startPoint y: 41, endPoint x: 160, endPoint y: 39, distance: 61.0
click at [160, 39] on div "SearchWithCriteria2a350d1c-4dcb-497f-8caa-edb2cdf470be Writer [PERSON_NAME]" at bounding box center [240, 41] width 283 height 15
paste input "[PERSON_NAME] [PERSON_NAME] West"
type input "[PERSON_NAME] [PERSON_NAME] West"
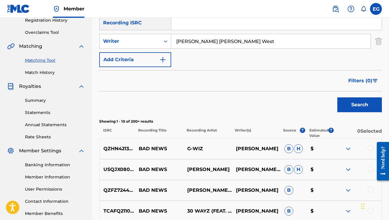
click at [356, 105] on button "Search" at bounding box center [360, 105] width 45 height 15
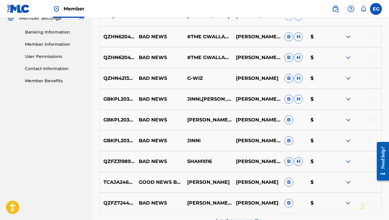
scroll to position [249, 0]
